Goal: Find specific page/section: Locate a particular part of the current website

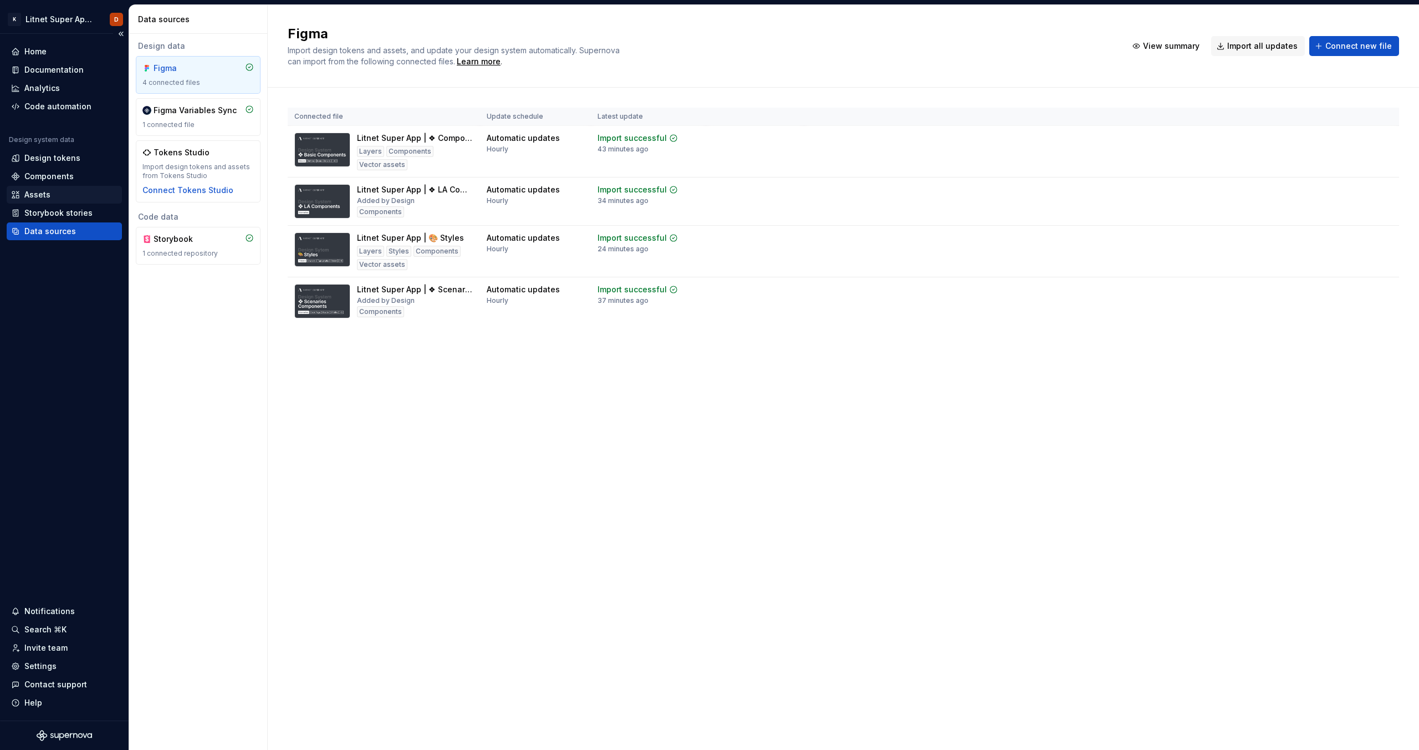
click at [52, 194] on div "Assets" at bounding box center [64, 194] width 106 height 11
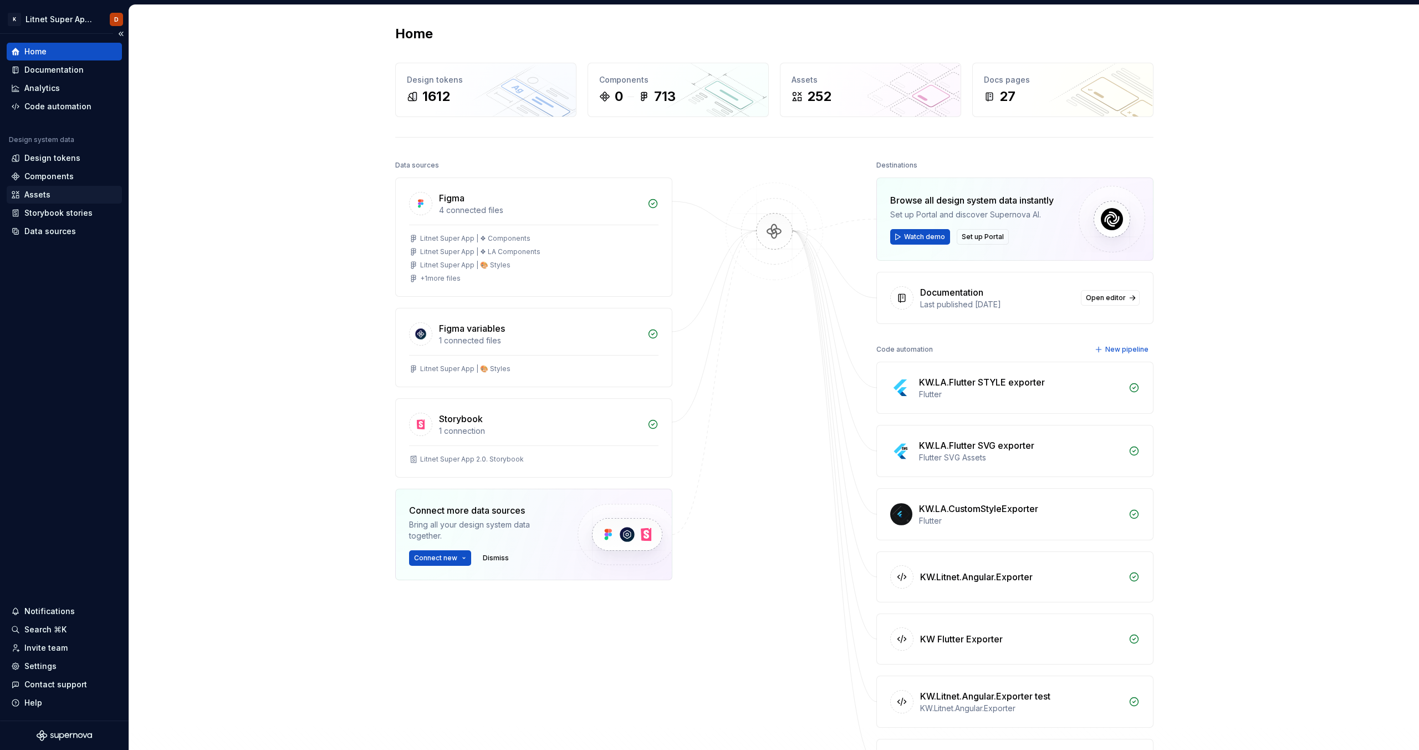
click at [32, 196] on div "Assets" at bounding box center [37, 194] width 26 height 11
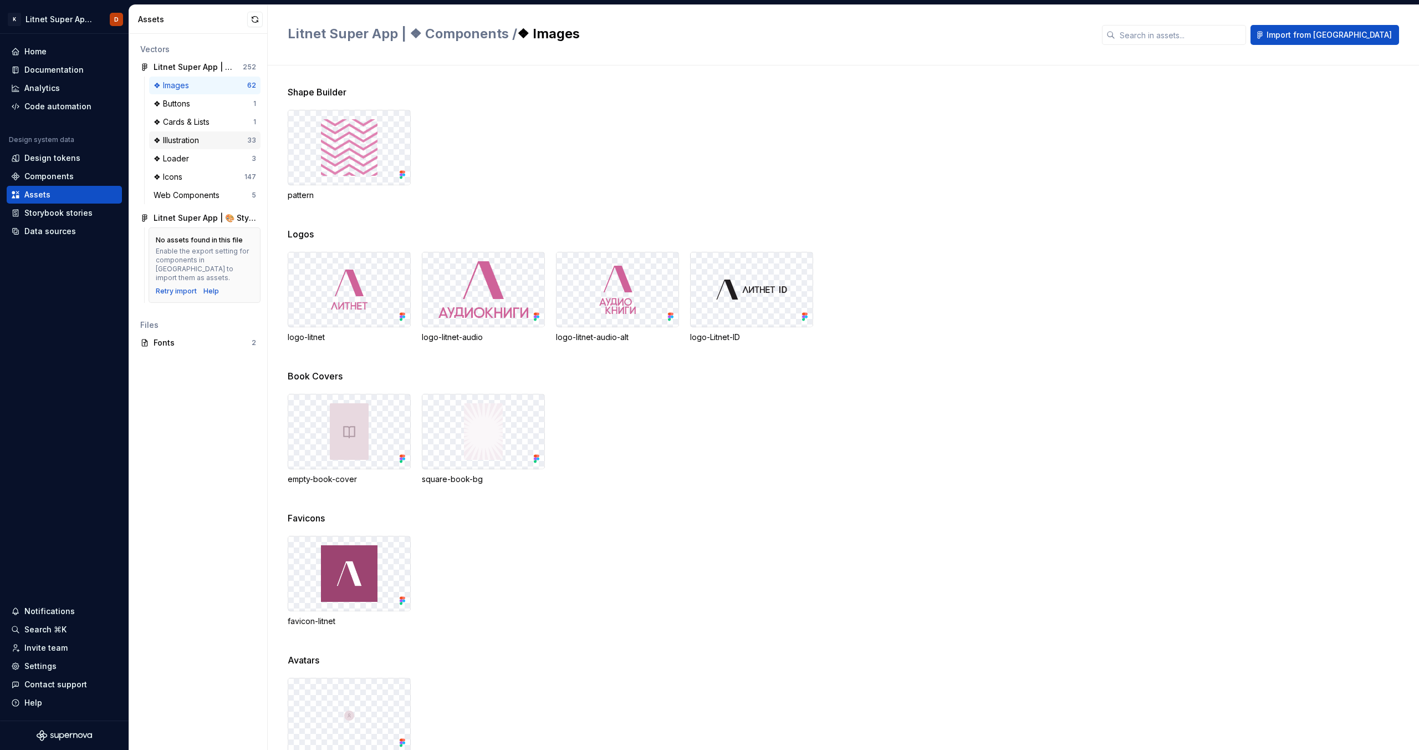
click at [195, 140] on div "❖ Illustration" at bounding box center [179, 140] width 50 height 11
